Goal: Check status: Check status

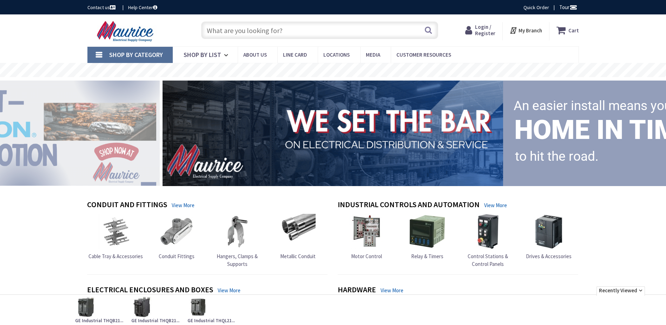
click at [489, 27] on span "Login / Register" at bounding box center [485, 30] width 20 height 13
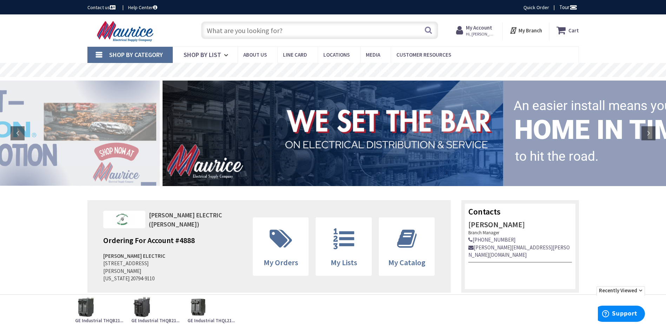
click at [475, 35] on span "Hi, [PERSON_NAME]" at bounding box center [481, 34] width 30 height 6
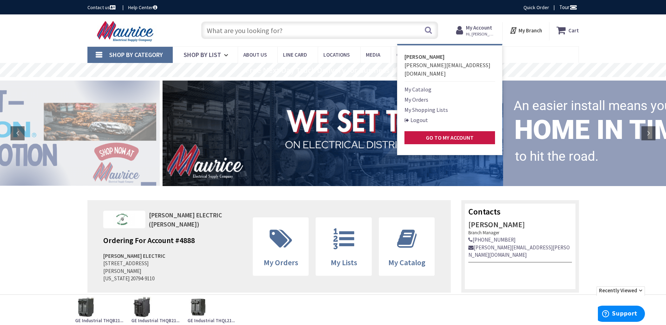
click at [426, 95] on link "My Orders" at bounding box center [417, 99] width 24 height 8
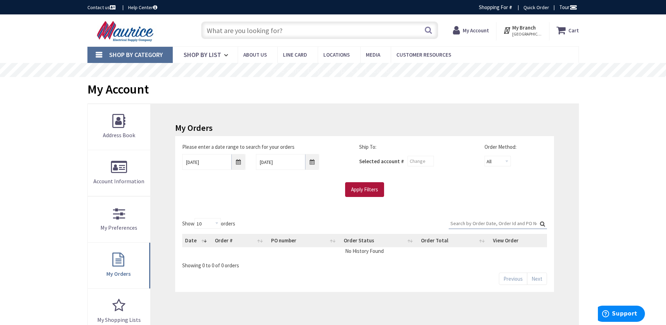
click at [371, 185] on input "Apply Filters" at bounding box center [364, 189] width 39 height 15
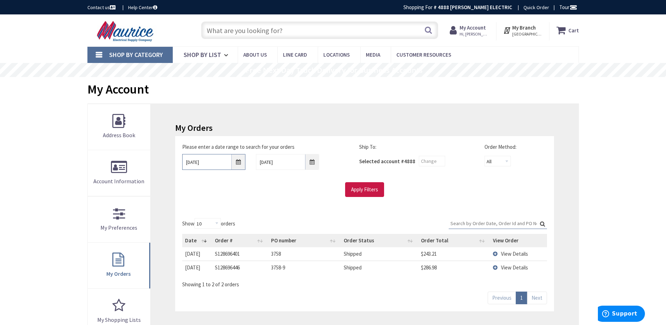
click at [204, 162] on input "8/28/2025" at bounding box center [213, 162] width 63 height 16
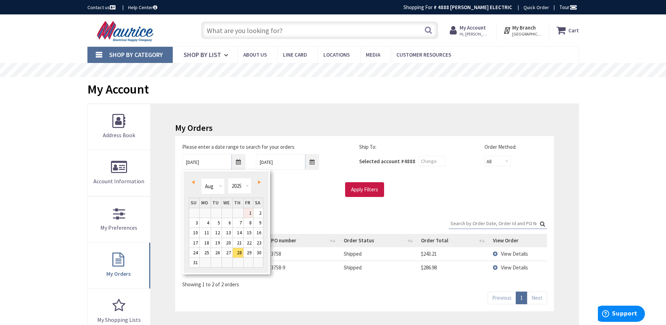
click at [249, 214] on link "1" at bounding box center [248, 212] width 9 height 9
type input "08/01/2025"
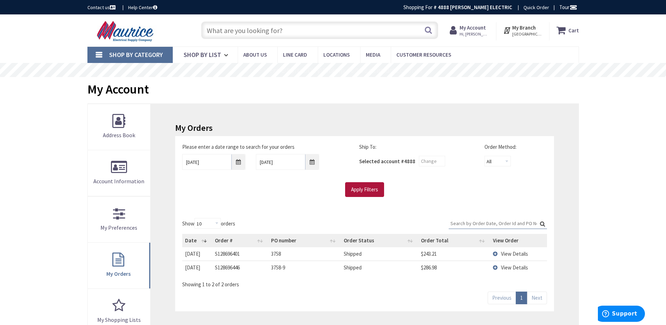
click at [357, 190] on input "Apply Filters" at bounding box center [364, 189] width 39 height 15
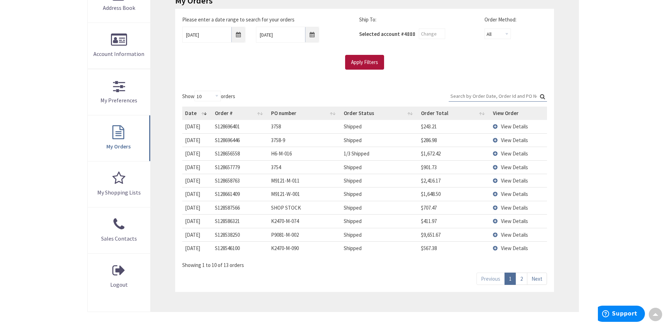
scroll to position [140, 0]
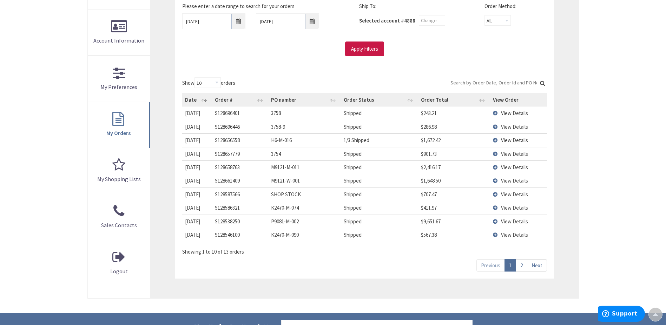
click at [500, 189] on td "View Details" at bounding box center [518, 193] width 57 height 13
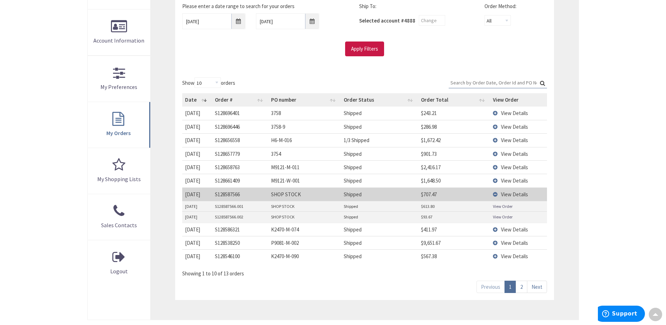
click at [502, 215] on link "View Order" at bounding box center [503, 217] width 20 height 6
click at [508, 208] on link "View Order" at bounding box center [503, 206] width 20 height 6
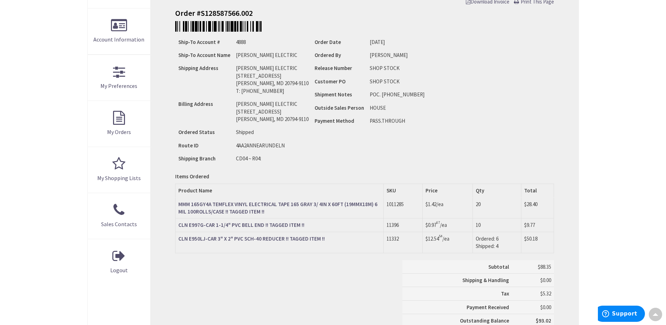
scroll to position [176, 0]
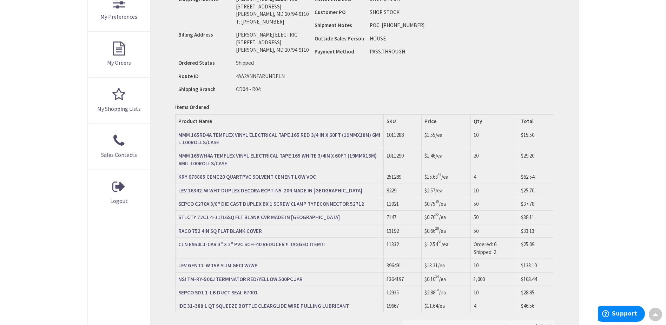
scroll to position [246, 0]
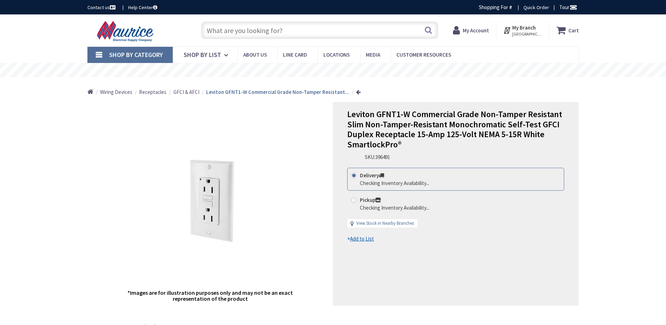
drag, startPoint x: 0, startPoint y: 0, endPoint x: 571, endPoint y: 97, distance: 579.2
click at [571, 97] on div "Home Wiring Devices Receptacles GFCI & AFCI Leviton GFNT1-W Commercial Grade No…" at bounding box center [333, 89] width 527 height 25
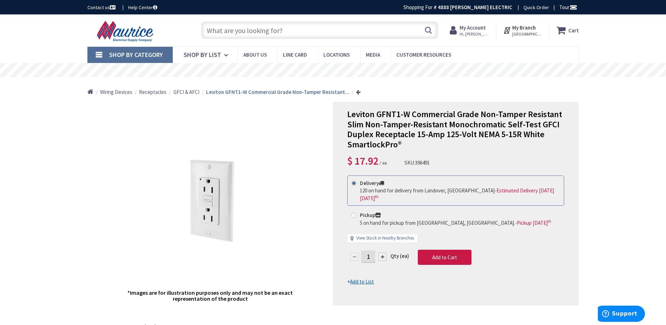
drag, startPoint x: 394, startPoint y: 114, endPoint x: 387, endPoint y: 112, distance: 7.2
drag, startPoint x: 346, startPoint y: 115, endPoint x: 410, endPoint y: 113, distance: 63.6
click at [410, 113] on div "Leviton GFNT1-W Commercial Grade Non-Tamper Resistant Slim Non-Tamper-Resistant…" at bounding box center [456, 203] width 246 height 203
copy span "Leviton GFNT1-W"
click at [270, 28] on input "text" at bounding box center [319, 30] width 237 height 18
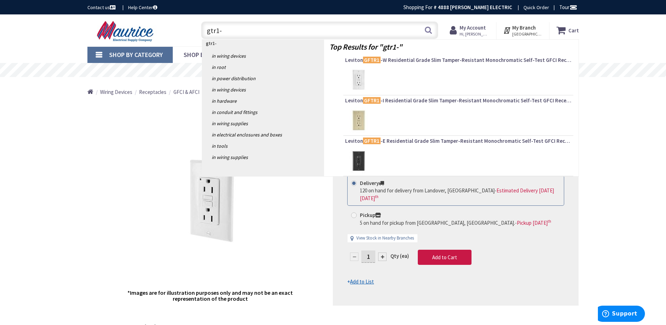
type input "gtr1-w"
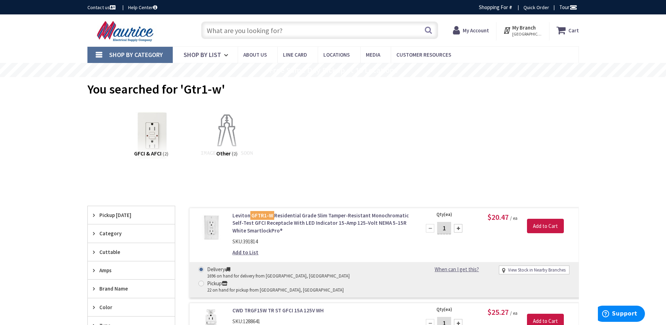
click at [325, 221] on link "Leviton GFTR1-W Residential Grade Slim Tamper-Resistant Monochromatic Self-Test…" at bounding box center [322, 222] width 179 height 22
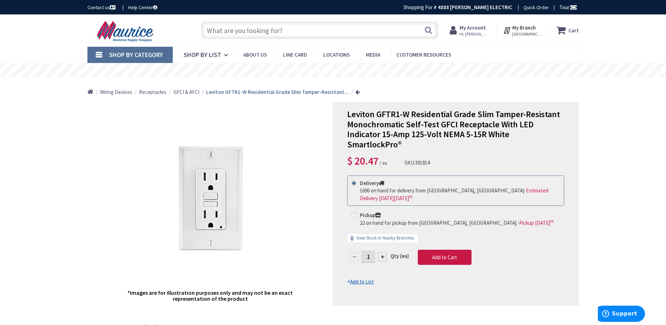
click at [265, 28] on input "text" at bounding box center [319, 30] width 237 height 18
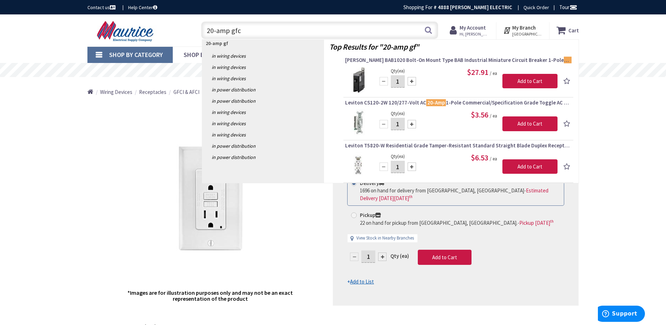
type input "20-amp gfci"
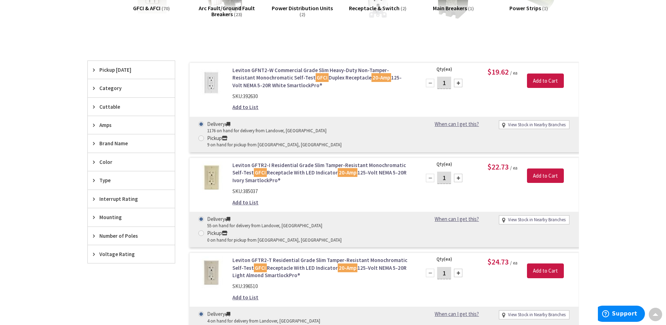
scroll to position [140, 0]
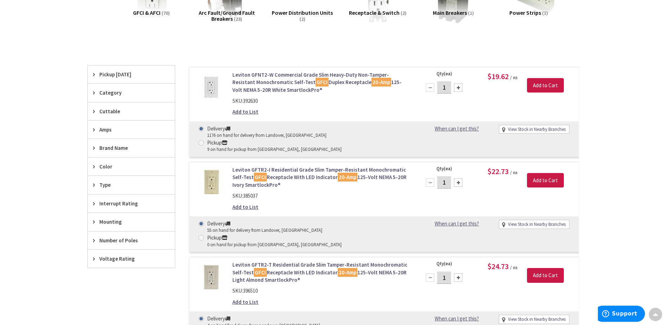
click at [120, 168] on span "Color" at bounding box center [127, 166] width 57 height 7
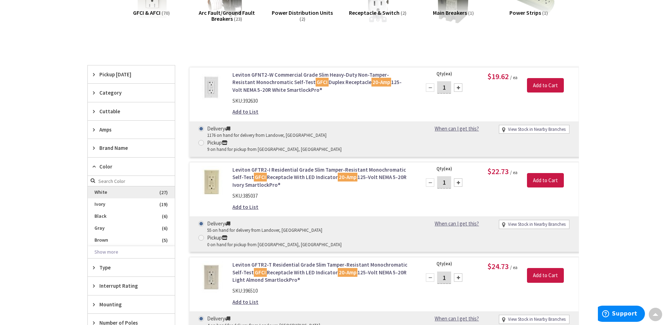
click at [115, 194] on span "White" at bounding box center [131, 192] width 87 height 12
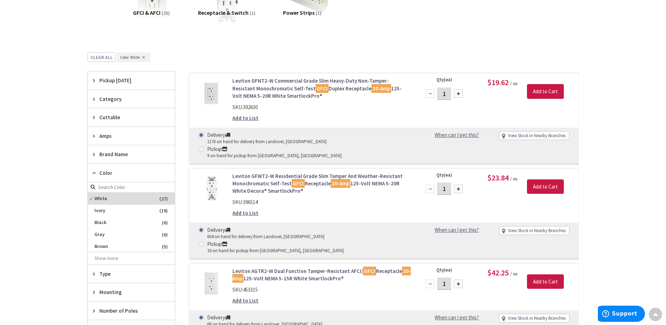
click at [622, 152] on div "Skip to Content Toggle Nav Search Cart My Cart Close" at bounding box center [333, 291] width 666 height 834
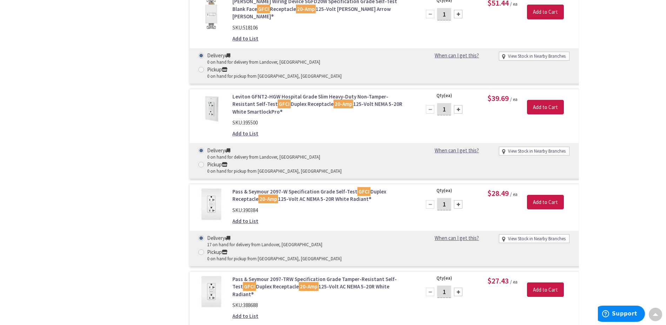
scroll to position [597, 0]
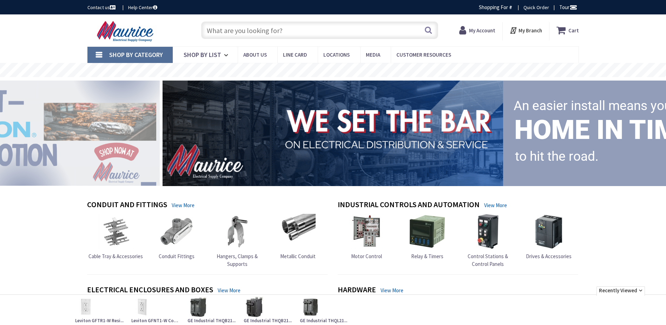
click at [489, 32] on strong "My Account" at bounding box center [482, 30] width 26 height 7
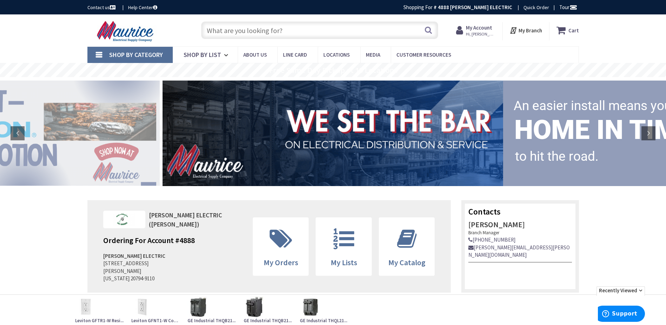
click at [487, 34] on span "Hi, [PERSON_NAME]" at bounding box center [481, 34] width 30 height 6
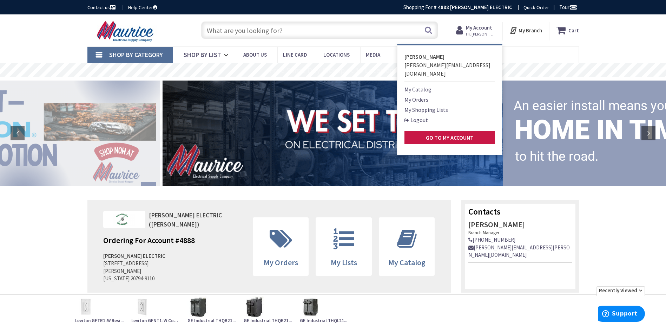
click at [417, 95] on link "My Orders" at bounding box center [417, 99] width 24 height 8
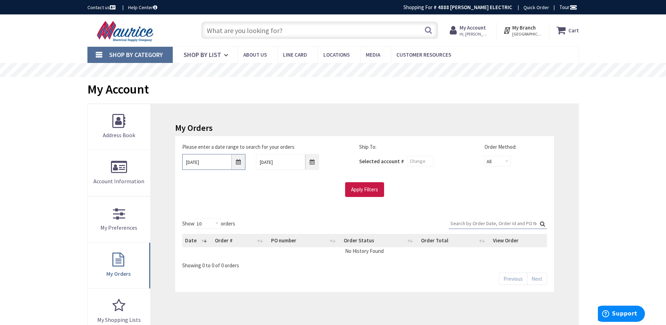
click at [214, 162] on input "8/28/2025" at bounding box center [213, 162] width 63 height 16
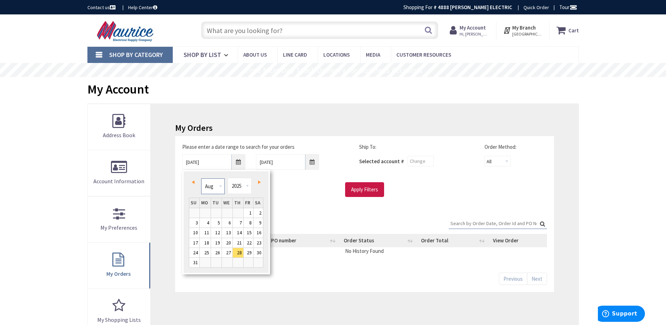
click at [220, 183] on select "Jan Feb Mar Apr May Jun Jul Aug Sep Oct Nov Dec" at bounding box center [213, 186] width 24 height 16
click at [226, 210] on link "1" at bounding box center [227, 212] width 11 height 9
type input "01/01/2025"
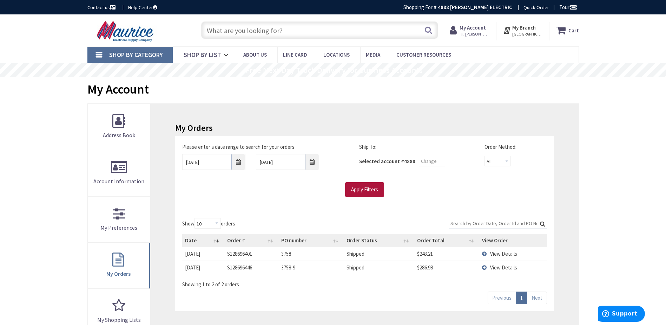
click at [365, 191] on input "Apply Filters" at bounding box center [364, 189] width 39 height 15
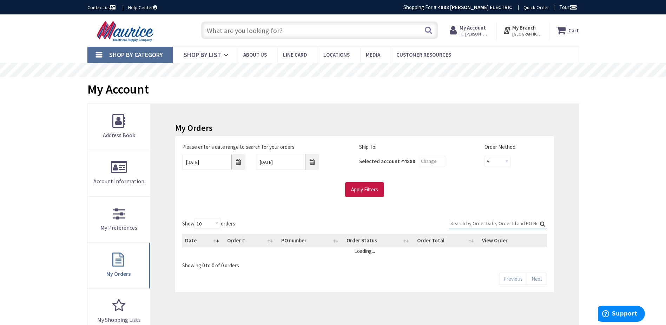
click at [494, 224] on input "Search:" at bounding box center [498, 223] width 98 height 11
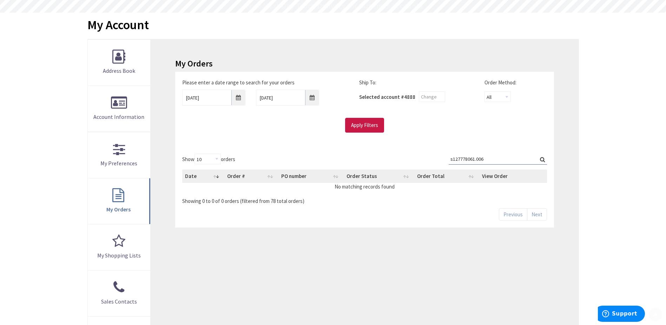
scroll to position [70, 0]
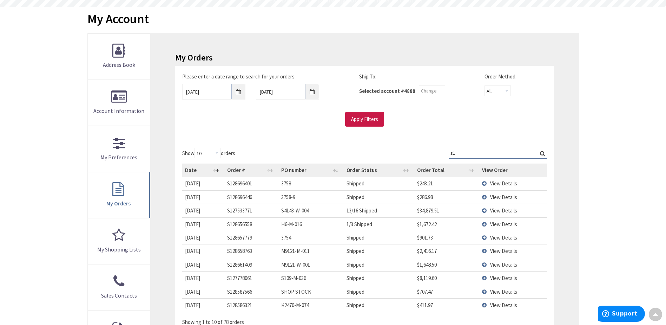
type input "s"
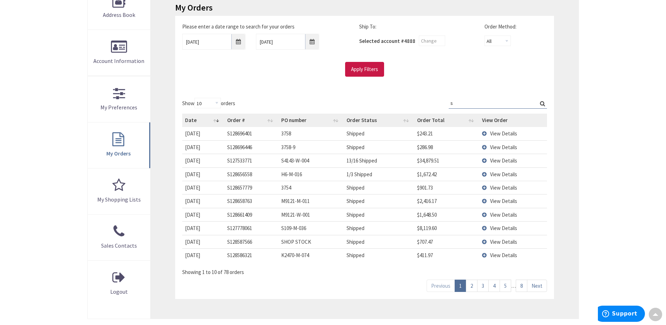
scroll to position [35, 0]
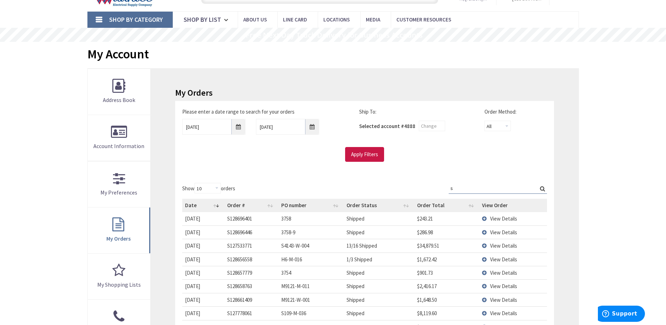
type input "s"
click at [202, 189] on select "10 25 50 100" at bounding box center [208, 188] width 26 height 11
select select "100"
click at [196, 183] on select "10 25 50 100" at bounding box center [208, 188] width 26 height 11
click at [476, 189] on input "s" at bounding box center [498, 188] width 98 height 11
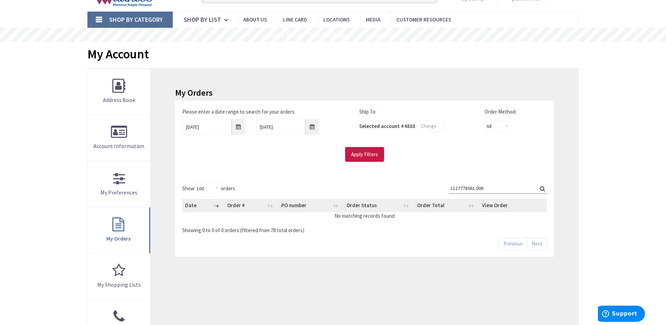
type input "s127778061.006"
drag, startPoint x: 488, startPoint y: 190, endPoint x: 275, endPoint y: 168, distance: 213.6
click at [285, 169] on div "My Orders Please enter a date range to search for your orders 01/01/2025 9/4/20…" at bounding box center [365, 229] width 428 height 322
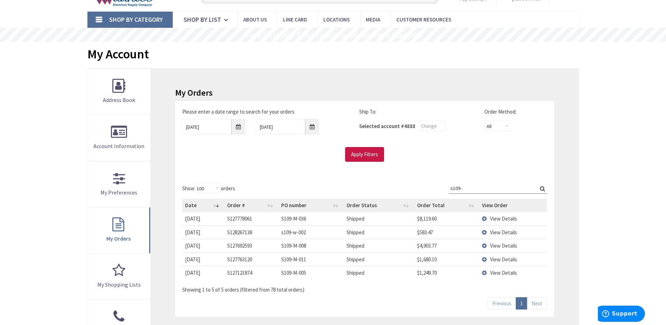
type input "s109-"
click at [495, 268] on td "View Details" at bounding box center [512, 272] width 67 height 13
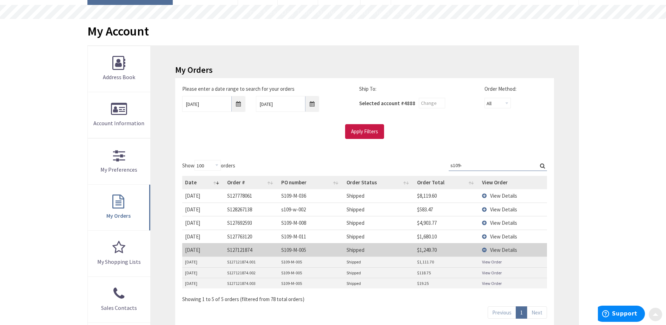
scroll to position [70, 0]
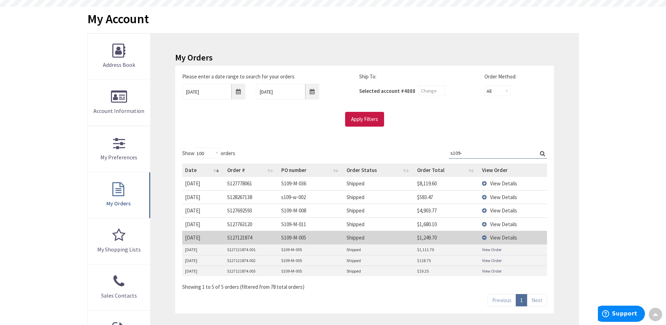
click at [502, 225] on span "View Details" at bounding box center [503, 224] width 27 height 7
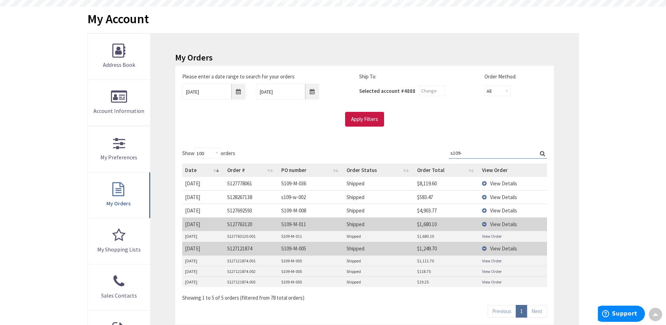
click at [505, 196] on span "View Details" at bounding box center [503, 197] width 27 height 7
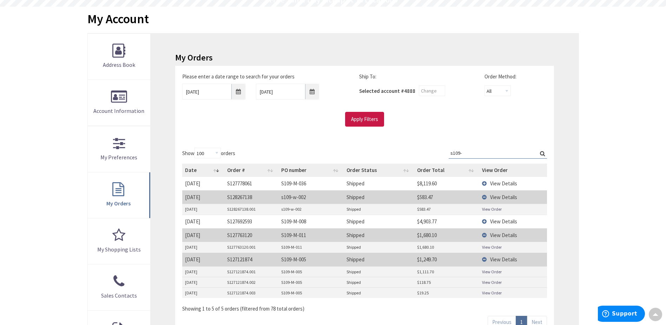
click at [506, 180] on span "View Details" at bounding box center [503, 183] width 27 height 7
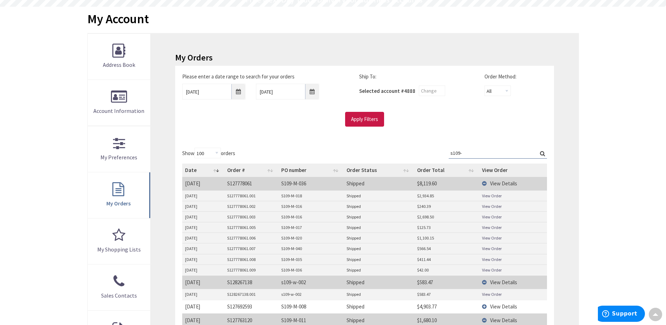
click at [495, 238] on link "View Order" at bounding box center [492, 238] width 20 height 6
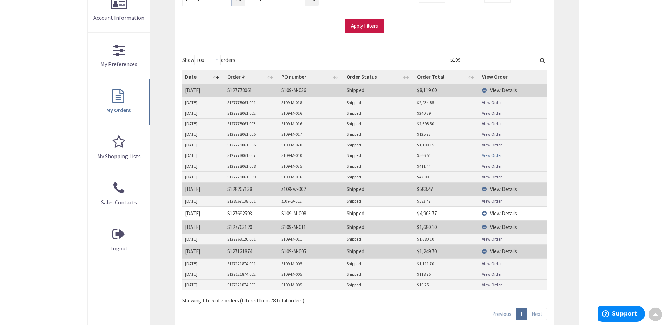
scroll to position [176, 0]
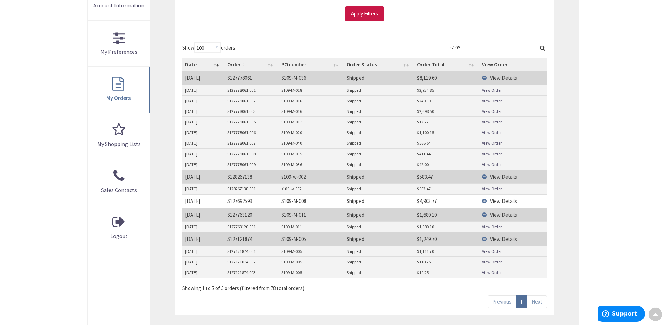
click at [491, 251] on link "View Order" at bounding box center [492, 251] width 20 height 6
click at [497, 106] on td "View Order" at bounding box center [512, 111] width 67 height 11
click at [495, 110] on link "View Order" at bounding box center [492, 111] width 20 height 6
click at [493, 91] on link "View Order" at bounding box center [492, 90] width 20 height 6
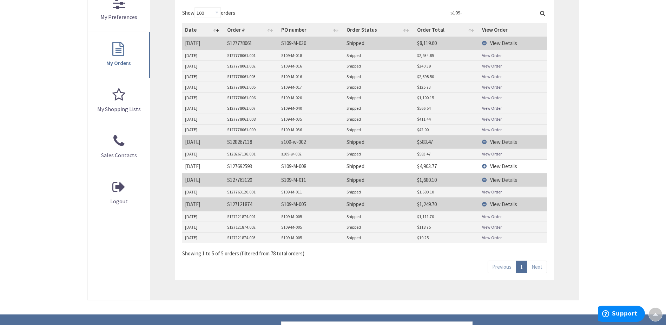
scroll to position [211, 0]
click at [495, 163] on span "View Details" at bounding box center [503, 165] width 27 height 7
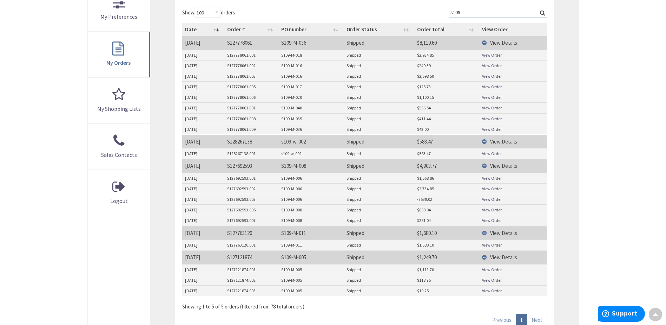
click at [499, 199] on link "View Order" at bounding box center [492, 199] width 20 height 6
click at [491, 246] on link "View Order" at bounding box center [492, 245] width 20 height 6
click at [496, 289] on link "View Order" at bounding box center [492, 290] width 20 height 6
click at [493, 281] on link "View Order" at bounding box center [492, 280] width 20 height 6
click at [500, 271] on link "View Order" at bounding box center [492, 269] width 20 height 6
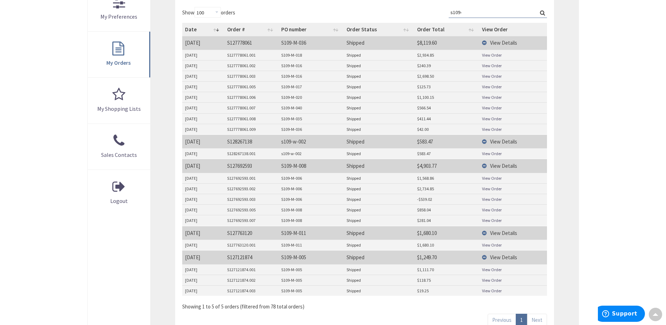
click at [493, 243] on link "View Order" at bounding box center [492, 245] width 20 height 6
click at [490, 218] on link "View Order" at bounding box center [492, 220] width 20 height 6
click at [493, 208] on link "View Order" at bounding box center [492, 210] width 20 height 6
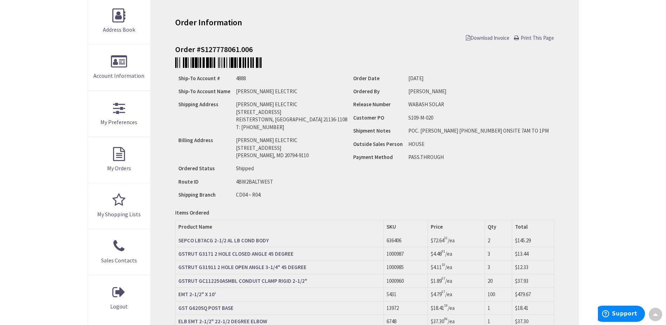
scroll to position [140, 0]
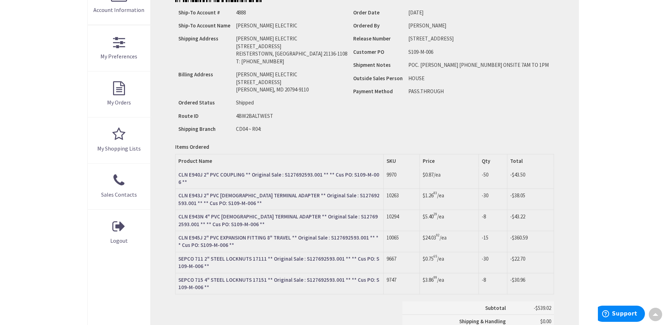
scroll to position [176, 0]
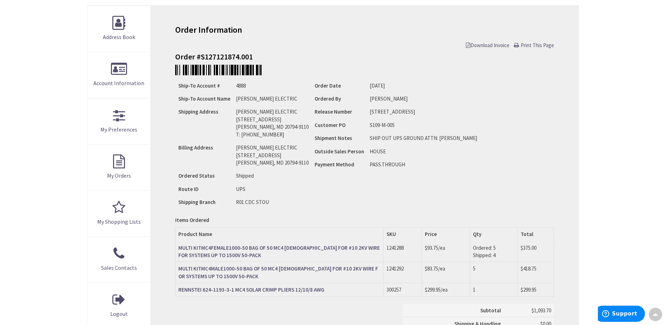
scroll to position [35, 0]
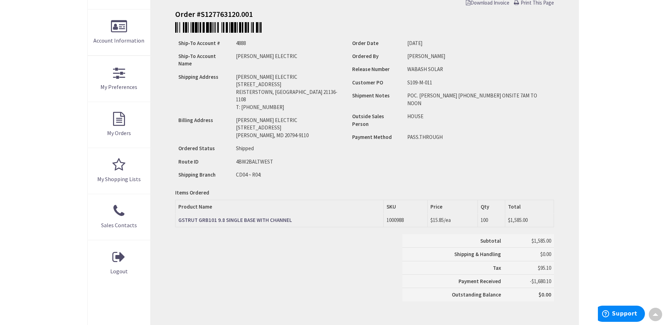
scroll to position [211, 0]
